Goal: Task Accomplishment & Management: Use online tool/utility

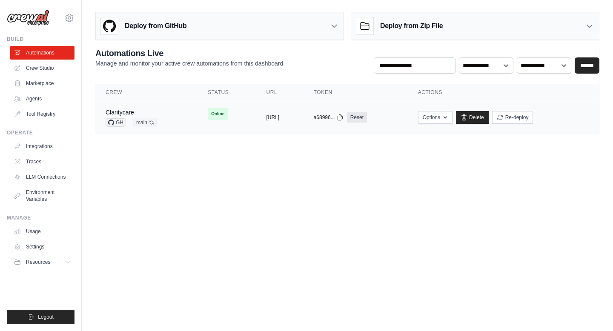
click at [266, 116] on div "copied" at bounding box center [275, 114] width 18 height 10
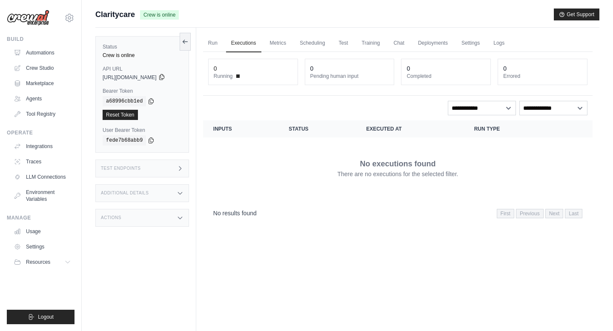
click at [165, 80] on icon at bounding box center [161, 77] width 7 height 7
click at [223, 41] on link "Run" at bounding box center [213, 44] width 20 height 18
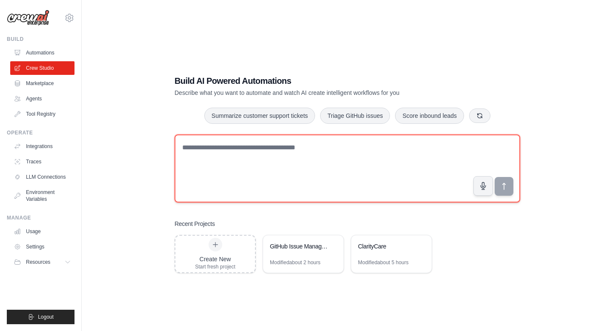
click at [253, 163] on textarea at bounding box center [348, 169] width 346 height 68
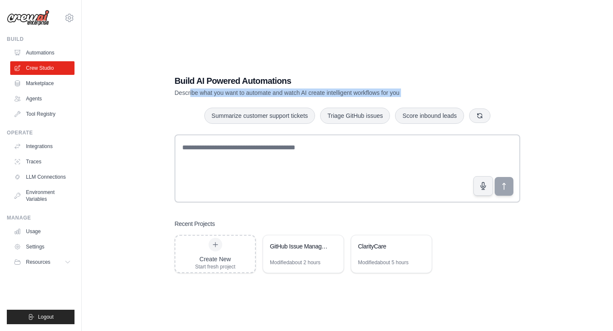
drag, startPoint x: 172, startPoint y: 98, endPoint x: 190, endPoint y: 94, distance: 18.6
click at [190, 94] on div "Build AI Powered Automations Describe what you want to automate and watch AI cr…" at bounding box center [347, 174] width 366 height 226
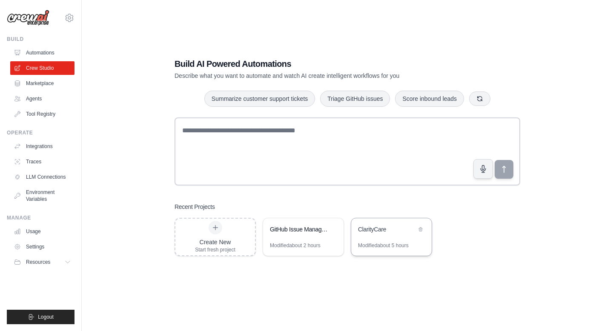
click at [374, 231] on div "ClarityCare" at bounding box center [387, 229] width 58 height 9
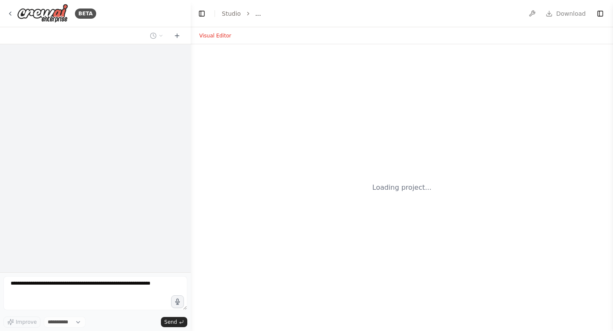
select select "****"
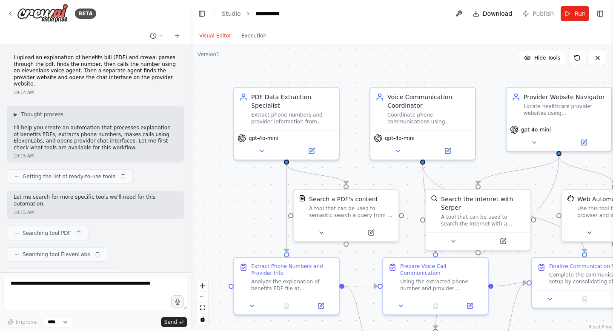
scroll to position [1265, 0]
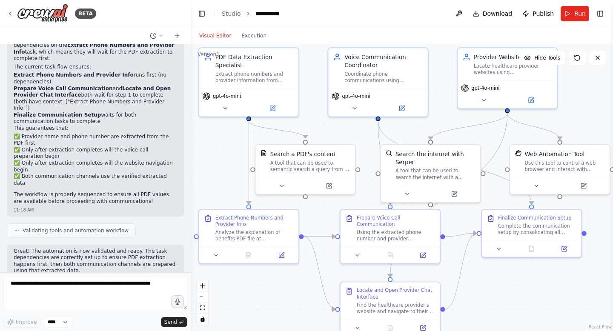
drag, startPoint x: 270, startPoint y: 202, endPoint x: 229, endPoint y: 155, distance: 62.4
click at [228, 155] on div ".deletable-edge-delete-btn { width: 20px; height: 20px; border: 0px solid #ffff…" at bounding box center [402, 187] width 423 height 287
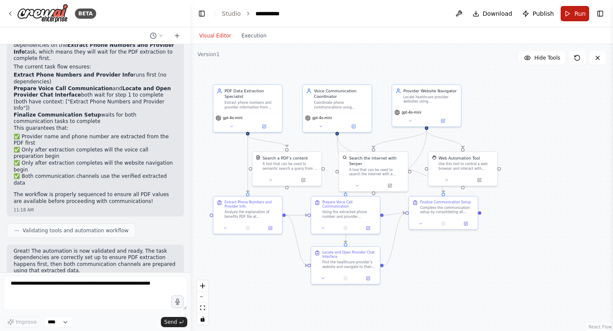
click at [578, 18] on button "Run" at bounding box center [575, 13] width 29 height 15
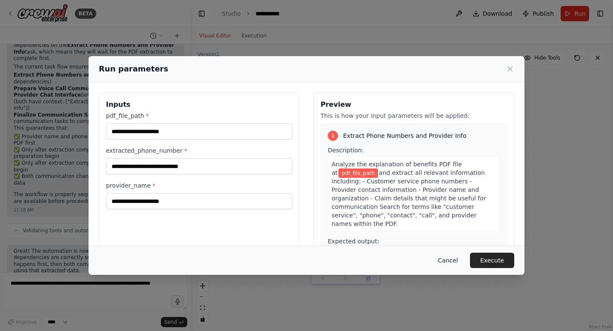
click at [452, 262] on button "Cancel" at bounding box center [448, 260] width 34 height 15
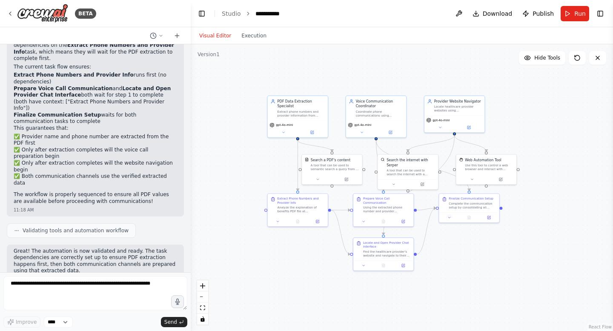
drag, startPoint x: 481, startPoint y: 123, endPoint x: 501, endPoint y: 130, distance: 21.7
click at [501, 130] on div ".deletable-edge-delete-btn { width: 20px; height: 20px; border: 0px solid #ffff…" at bounding box center [402, 187] width 423 height 287
click at [249, 58] on div ".deletable-edge-delete-btn { width: 20px; height: 20px; border: 0px solid #ffff…" at bounding box center [402, 187] width 423 height 287
click at [547, 20] on button "Publish" at bounding box center [538, 13] width 38 height 15
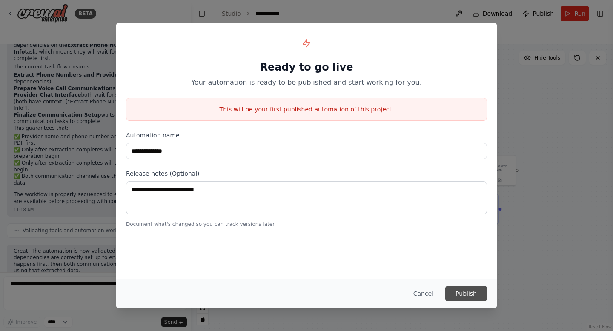
click at [467, 295] on button "Publish" at bounding box center [467, 293] width 42 height 15
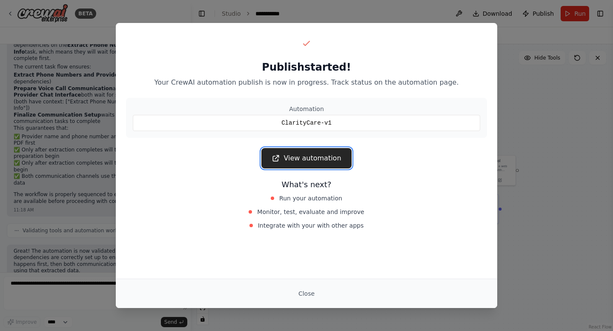
click at [319, 158] on link "View automation" at bounding box center [307, 158] width 90 height 20
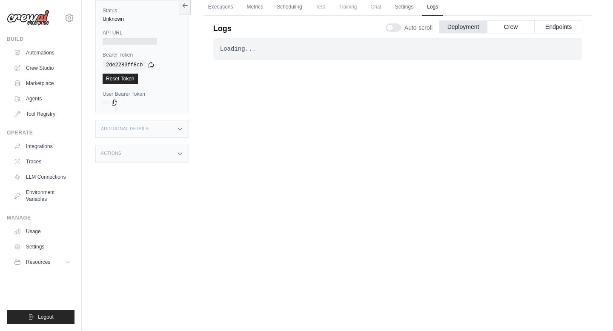
click at [269, 103] on div "Loading... . . ." at bounding box center [397, 163] width 369 height 251
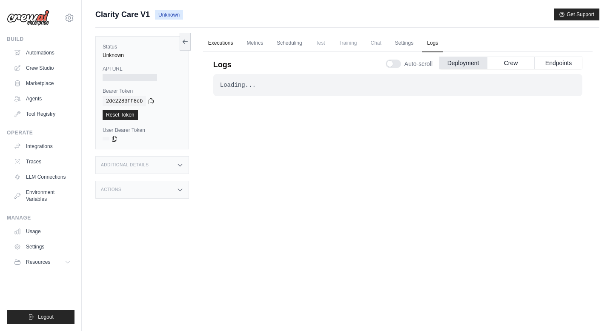
click at [229, 45] on link "Executions" at bounding box center [220, 44] width 35 height 18
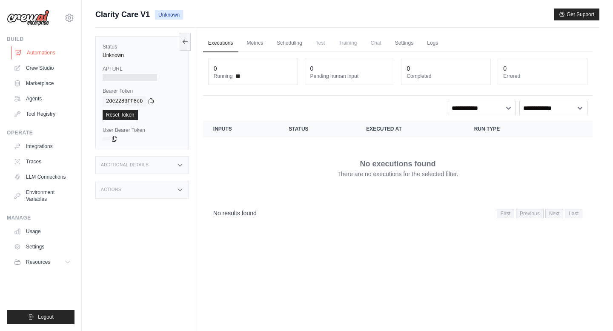
click at [48, 56] on link "Automations" at bounding box center [43, 53] width 64 height 14
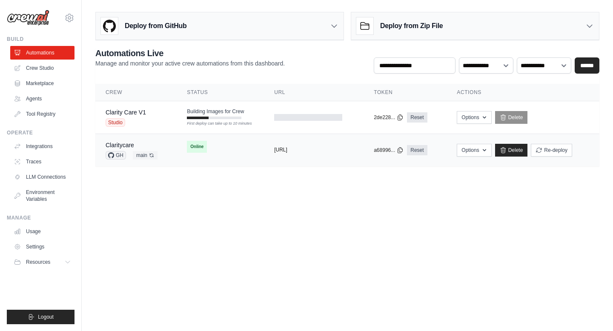
click at [288, 152] on button "[URL]" at bounding box center [280, 150] width 13 height 7
